Goal: Task Accomplishment & Management: Use online tool/utility

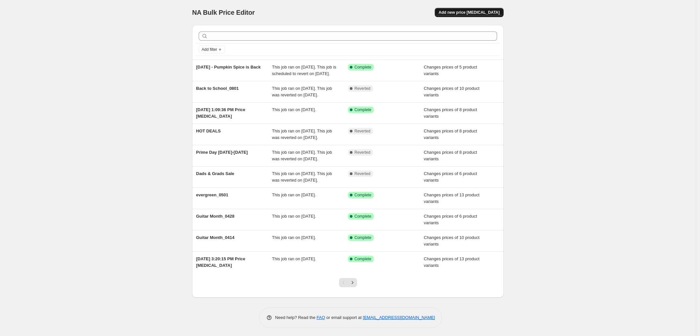
click at [480, 8] on button "Add new price [MEDICAL_DATA]" at bounding box center [469, 12] width 69 height 9
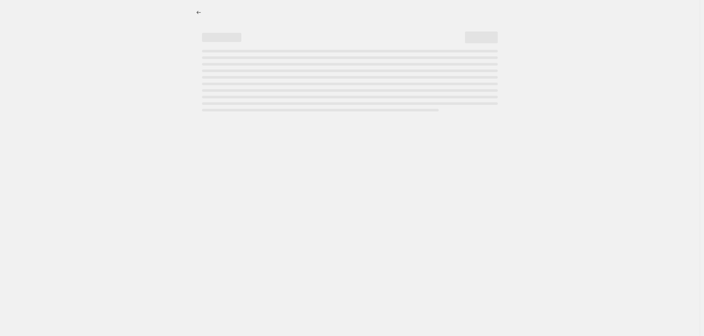
select select "percentage"
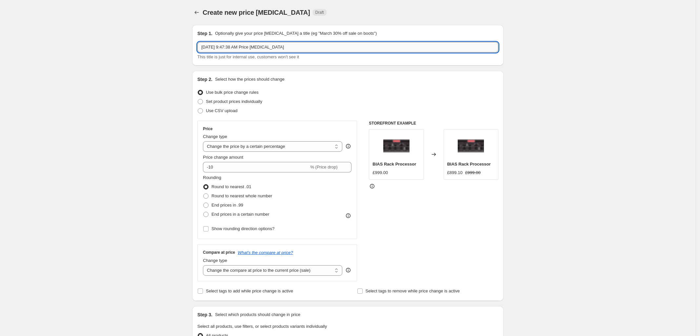
click at [248, 50] on input "[DATE] 9:47:38 AM Price [MEDICAL_DATA]" at bounding box center [347, 47] width 301 height 10
click at [257, 50] on input "[DATE] 9:47:38 AM Price [MEDICAL_DATA]" at bounding box center [347, 47] width 301 height 10
type input "Competitive Price Update - 09082025"
click at [202, 103] on span at bounding box center [200, 101] width 5 height 5
click at [198, 99] on input "Set product prices individually" at bounding box center [198, 99] width 0 height 0
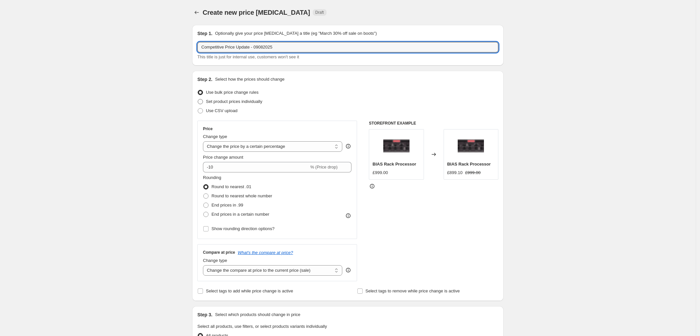
radio input "true"
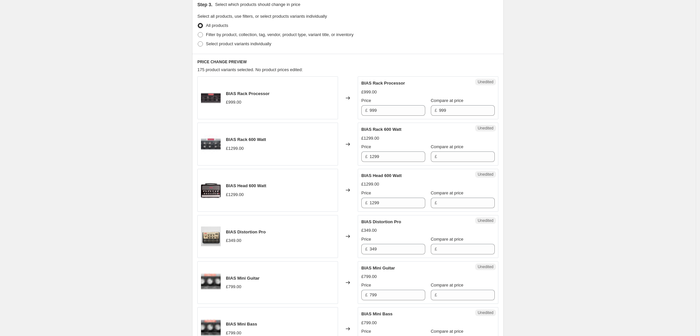
scroll to position [164, 0]
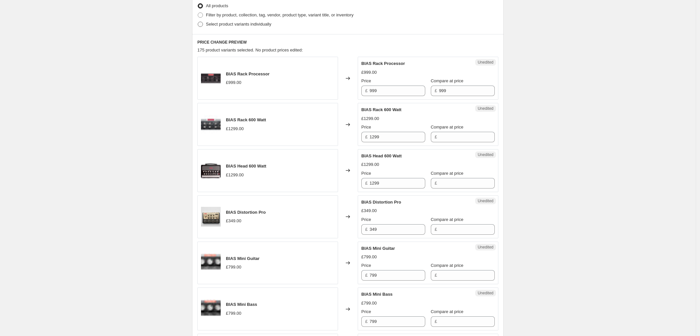
click at [201, 26] on span at bounding box center [200, 24] width 5 height 5
click at [198, 22] on input "Select product variants individually" at bounding box center [198, 22] width 0 height 0
radio input "true"
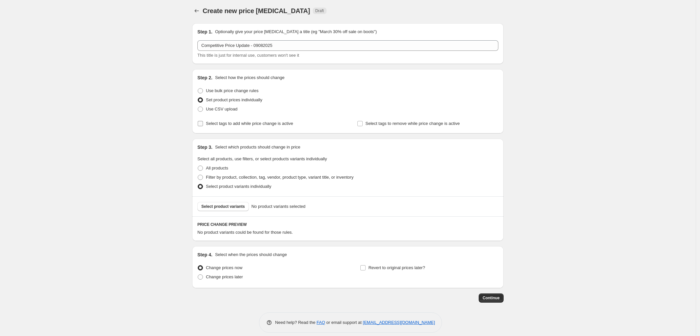
scroll to position [0, 0]
click at [227, 210] on span "Select product variants" at bounding box center [223, 208] width 44 height 5
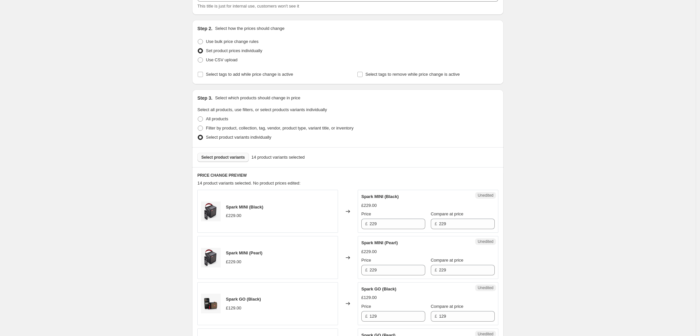
scroll to position [82, 0]
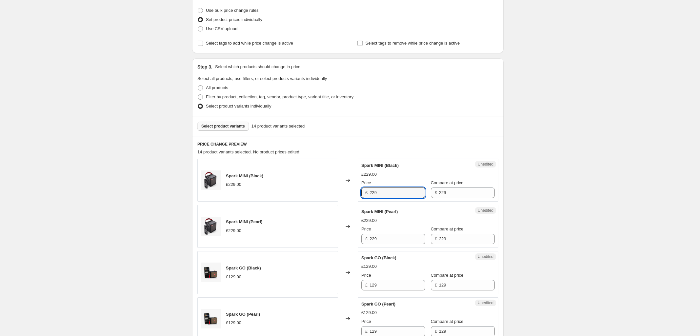
drag, startPoint x: 368, startPoint y: 195, endPoint x: 354, endPoint y: 194, distance: 13.5
click at [355, 194] on div "Spark MINI (Black) £229.00 Changed to Unedited Spark MINI (Black) £229.00 Price…" at bounding box center [347, 180] width 301 height 43
type input "205"
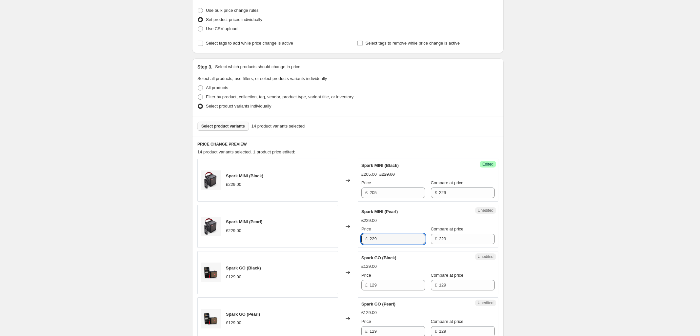
drag, startPoint x: 390, startPoint y: 240, endPoint x: 294, endPoint y: 237, distance: 95.8
click at [301, 240] on div "Spark MINI (Pearl) £229.00 Changed to Unedited Spark MINI (Pearl) £229.00 Price…" at bounding box center [347, 226] width 301 height 43
type input "205"
drag, startPoint x: 392, startPoint y: 286, endPoint x: 317, endPoint y: 286, distance: 75.1
click at [320, 286] on div "Spark GO (Black) £129.00 Changed to Unedited Spark GO (Black) £129.00 Price £ 1…" at bounding box center [347, 272] width 301 height 43
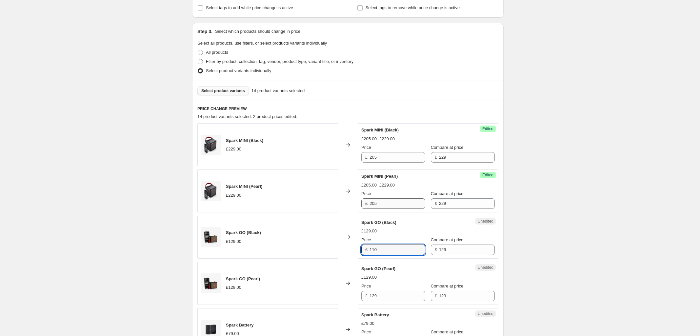
scroll to position [164, 0]
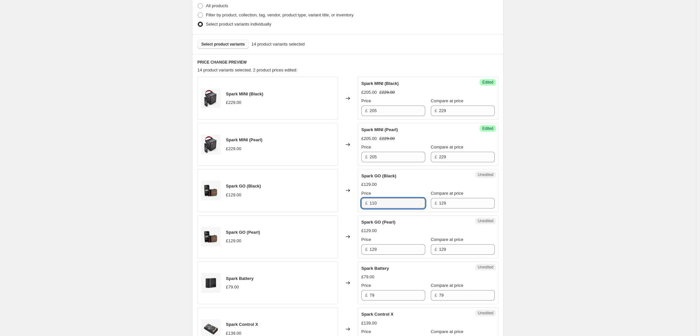
type input "110"
drag, startPoint x: 348, startPoint y: 247, endPoint x: 212, endPoint y: 252, distance: 135.8
click at [228, 254] on div "Spark GO (Pearl) £129.00 Changed to Unedited Spark GO (Pearl) £129.00 Price £ 1…" at bounding box center [347, 236] width 301 height 43
type input "110"
click at [624, 235] on div "Create new price [MEDICAL_DATA]. This page is ready Create new price [MEDICAL_D…" at bounding box center [348, 338] width 696 height 1005
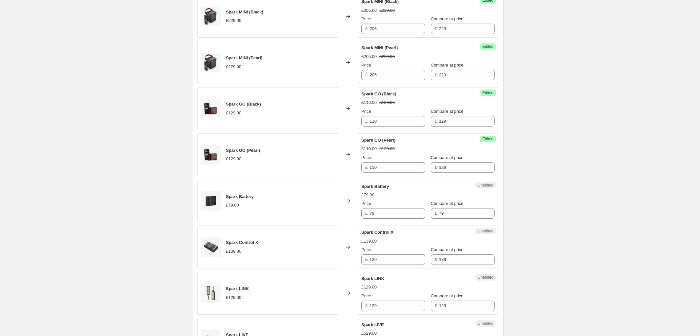
scroll to position [287, 0]
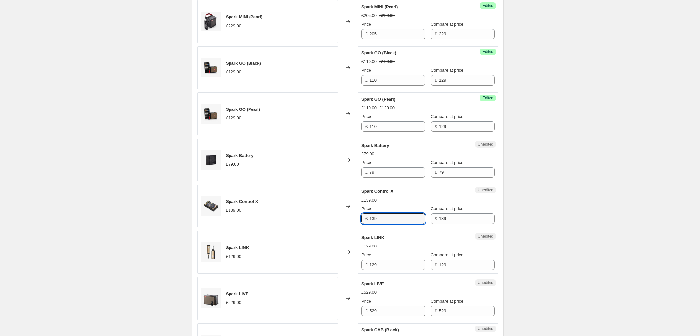
drag, startPoint x: 389, startPoint y: 221, endPoint x: 313, endPoint y: 220, distance: 76.7
click at [313, 220] on div "Spark Control X £139.00 Changed to Unedited Spark Control X £139.00 Price £ 139…" at bounding box center [347, 206] width 301 height 43
type input "134"
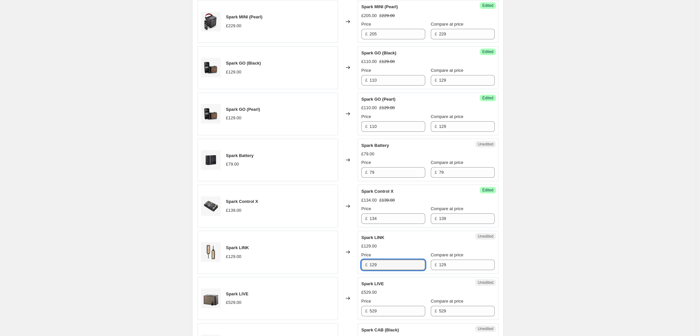
drag, startPoint x: 358, startPoint y: 266, endPoint x: 312, endPoint y: 259, distance: 46.5
click at [314, 261] on div "Spark LINK £129.00 Changed to Unedited Spark LINK £129.00 Price £ 129 Compare a…" at bounding box center [347, 252] width 301 height 43
type input "118"
click at [620, 239] on div "Create new price [MEDICAL_DATA]. This page is ready Create new price [MEDICAL_D…" at bounding box center [348, 215] width 696 height 1005
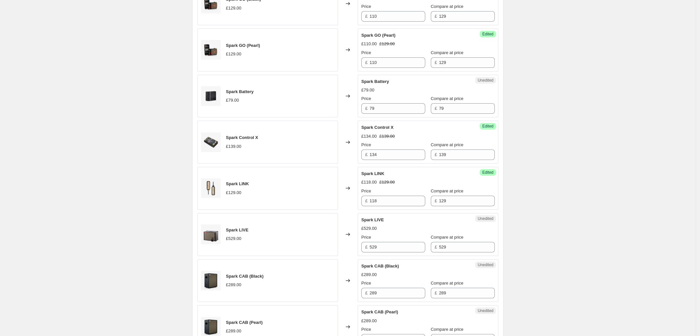
scroll to position [369, 0]
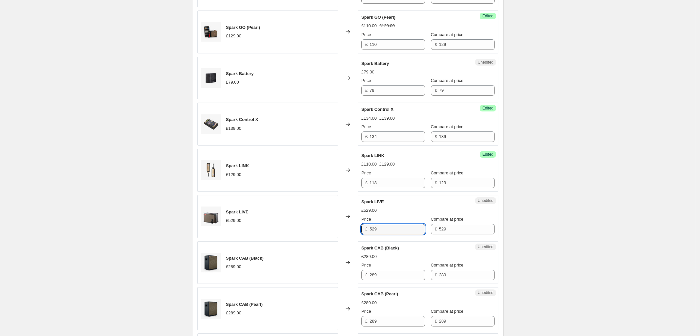
drag, startPoint x: 391, startPoint y: 231, endPoint x: 292, endPoint y: 228, distance: 98.7
click at [307, 228] on div "Spark LIVE £529.00 Changed to Unedited Spark LIVE £529.00 Price £ 529 Compare a…" at bounding box center [347, 216] width 301 height 43
type input "469"
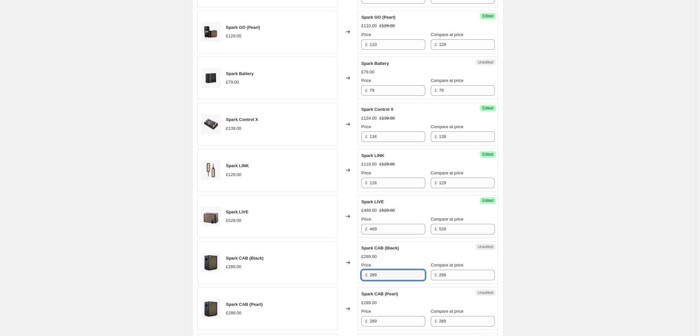
drag, startPoint x: 391, startPoint y: 280, endPoint x: 337, endPoint y: 273, distance: 53.9
click at [340, 274] on div "Spark CAB (Black) £289.00 Changed to Unedited Spark CAB (Black) £289.00 Price £…" at bounding box center [347, 262] width 301 height 43
type input "253"
click at [663, 274] on div "Create new price [MEDICAL_DATA]. This page is ready Create new price [MEDICAL_D…" at bounding box center [348, 133] width 696 height 1005
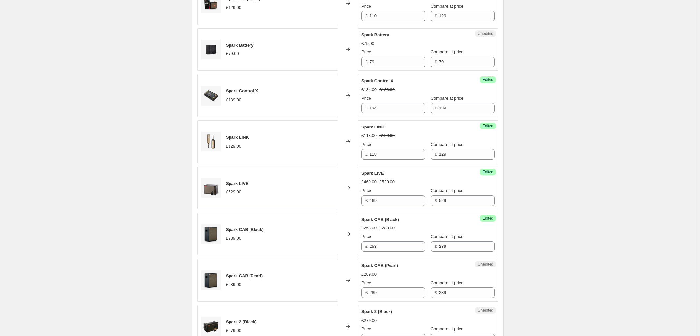
scroll to position [410, 0]
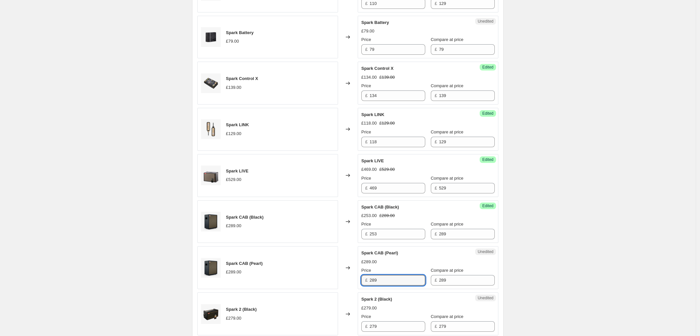
drag, startPoint x: 384, startPoint y: 283, endPoint x: 303, endPoint y: 283, distance: 81.0
click at [309, 283] on div "Spark CAB (Pearl) £289.00 Changed to Unedited Spark CAB (Pearl) £289.00 Price £…" at bounding box center [347, 267] width 301 height 43
type input "264"
click at [582, 261] on div "Create new price [MEDICAL_DATA]. This page is ready Create new price [MEDICAL_D…" at bounding box center [348, 92] width 696 height 1005
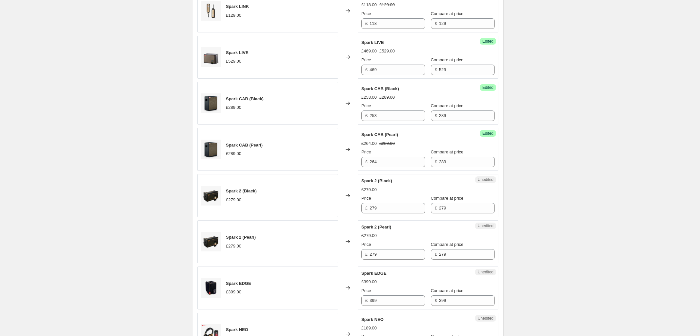
scroll to position [533, 0]
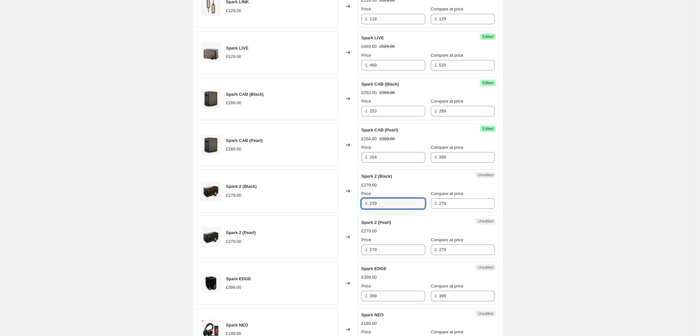
drag, startPoint x: 391, startPoint y: 205, endPoint x: 231, endPoint y: 204, distance: 160.0
click at [231, 204] on div "Spark 2 (Black) £279.00 Changed to Unedited Spark 2 (Black) £279.00 Price £ 279…" at bounding box center [347, 191] width 301 height 43
type input "268"
drag, startPoint x: 290, startPoint y: 252, endPoint x: 271, endPoint y: 250, distance: 19.2
click at [274, 252] on div "Spark 2 (Pearl) £279.00 Changed to Unedited Spark 2 (Pearl) £279.00 Price £ 279…" at bounding box center [347, 237] width 301 height 43
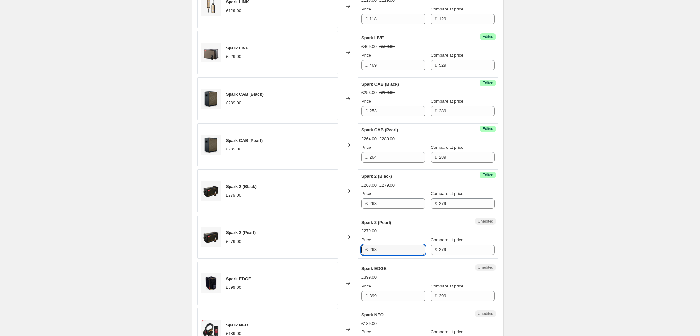
type input "268"
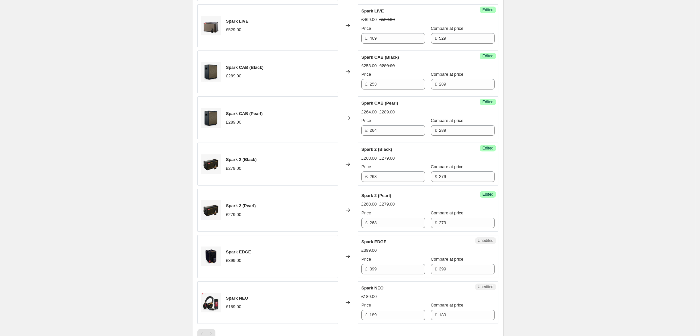
scroll to position [574, 0]
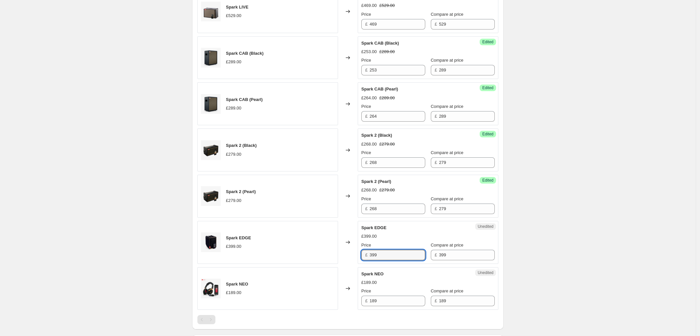
drag, startPoint x: 381, startPoint y: 254, endPoint x: 199, endPoint y: 254, distance: 181.3
click at [205, 254] on div "Spark EDGE £399.00 Changed to Unedited Spark EDGE £399.00 Price £ 399 Compare a…" at bounding box center [347, 242] width 301 height 43
type input "383"
drag, startPoint x: 392, startPoint y: 303, endPoint x: 317, endPoint y: 300, distance: 74.8
click at [322, 300] on div "Spark NEO £189.00 Changed to Unedited Spark NEO £189.00 Price £ 189 Compare at …" at bounding box center [347, 288] width 301 height 43
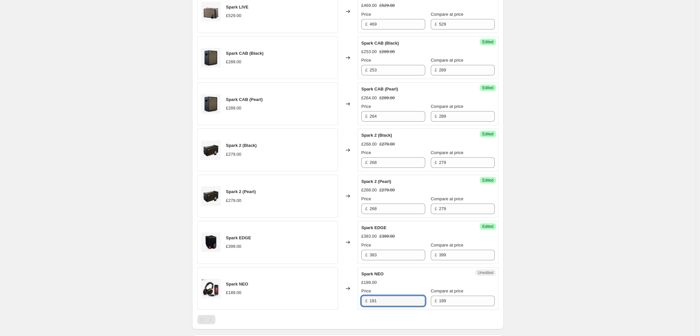
type input "181"
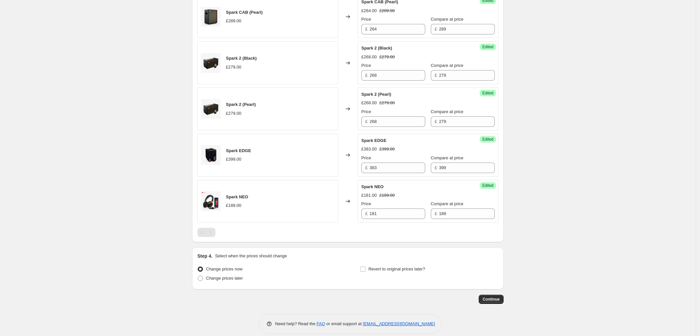
scroll to position [671, 0]
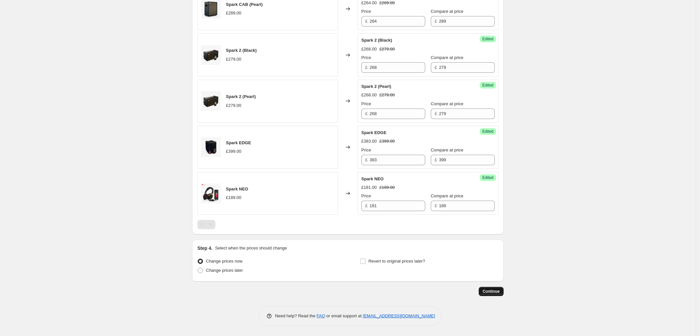
click at [495, 291] on span "Continue" at bounding box center [491, 291] width 17 height 5
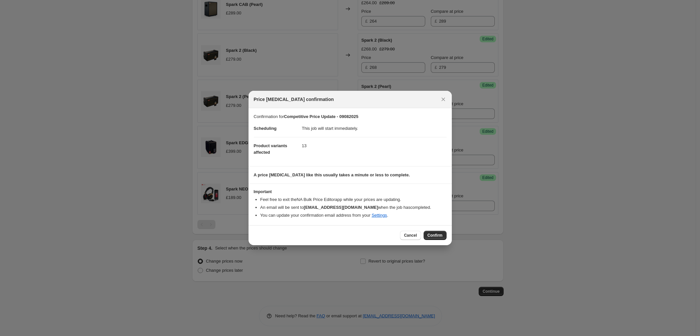
click at [434, 234] on span "Confirm" at bounding box center [435, 235] width 15 height 5
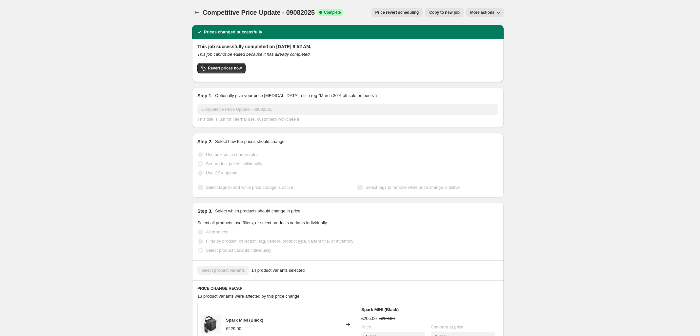
click at [619, 171] on div "Competitive Price Update - 09082025. This page is ready Competitive Price Updat…" at bounding box center [348, 318] width 696 height 637
